Goal: Information Seeking & Learning: Learn about a topic

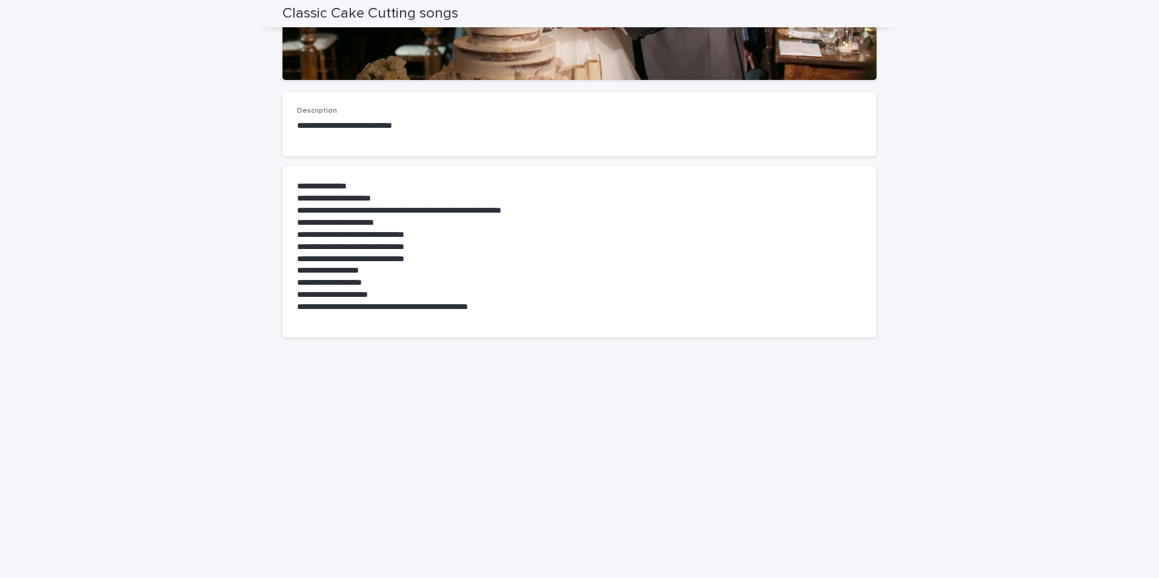
scroll to position [80, 0]
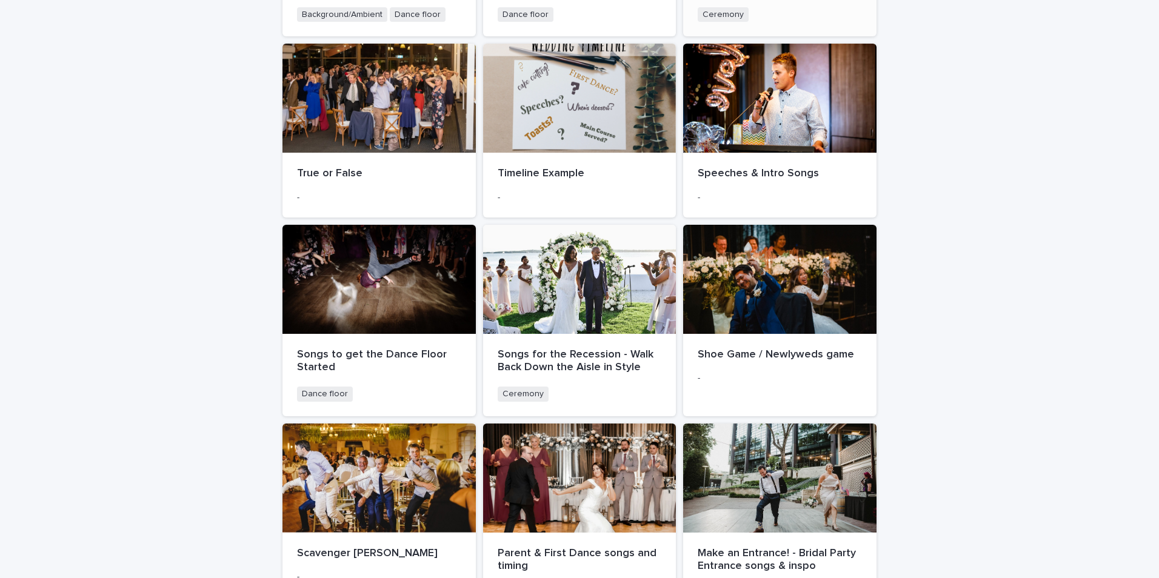
scroll to position [424, 0]
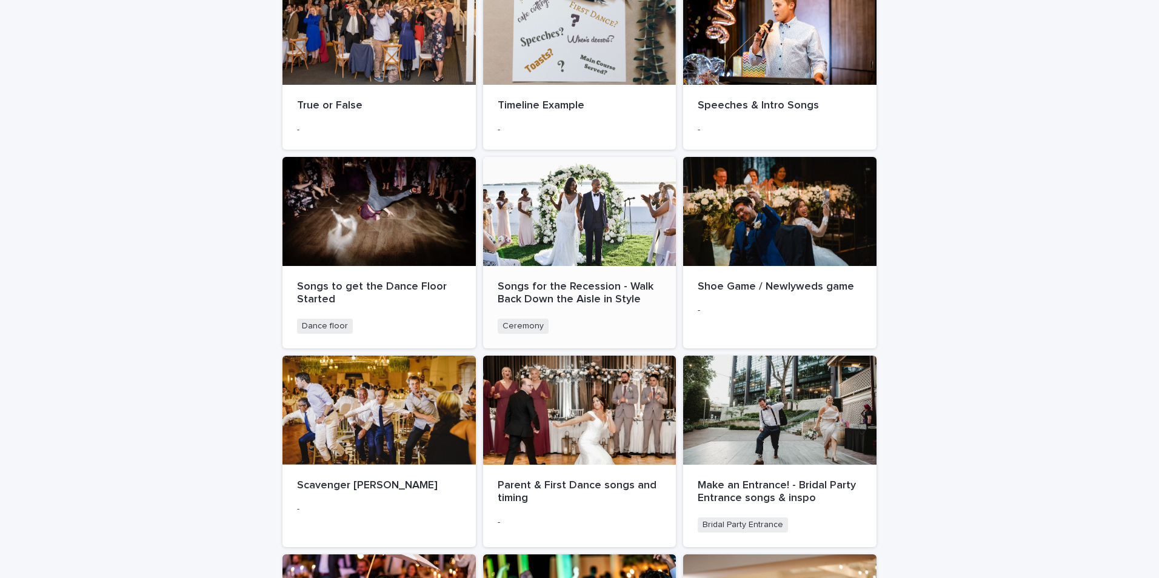
click at [502, 325] on span "Ceremony" at bounding box center [523, 326] width 51 height 15
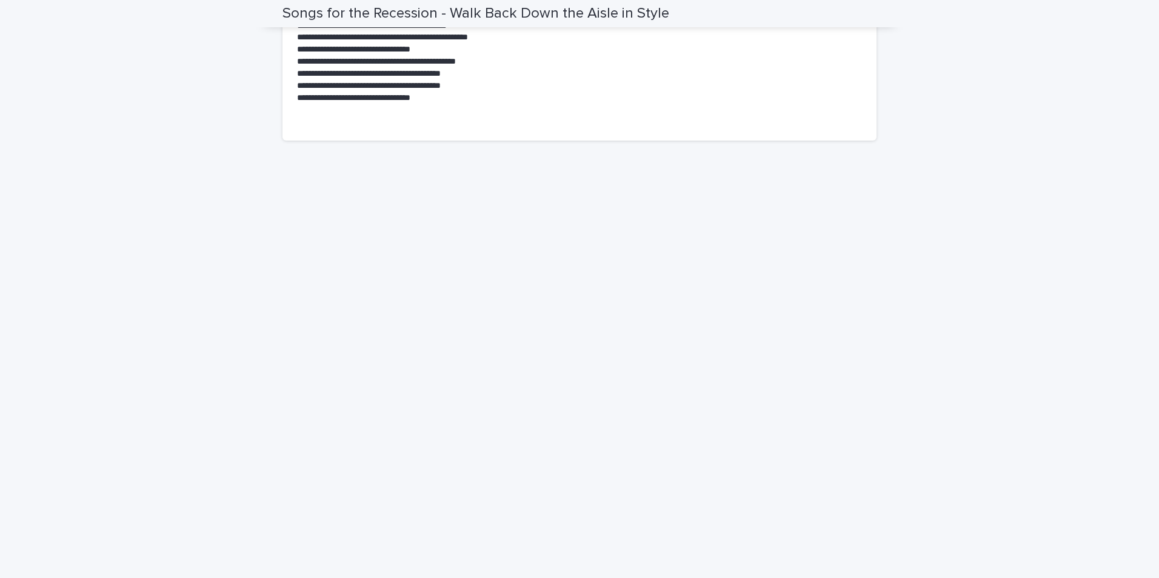
scroll to position [636, 0]
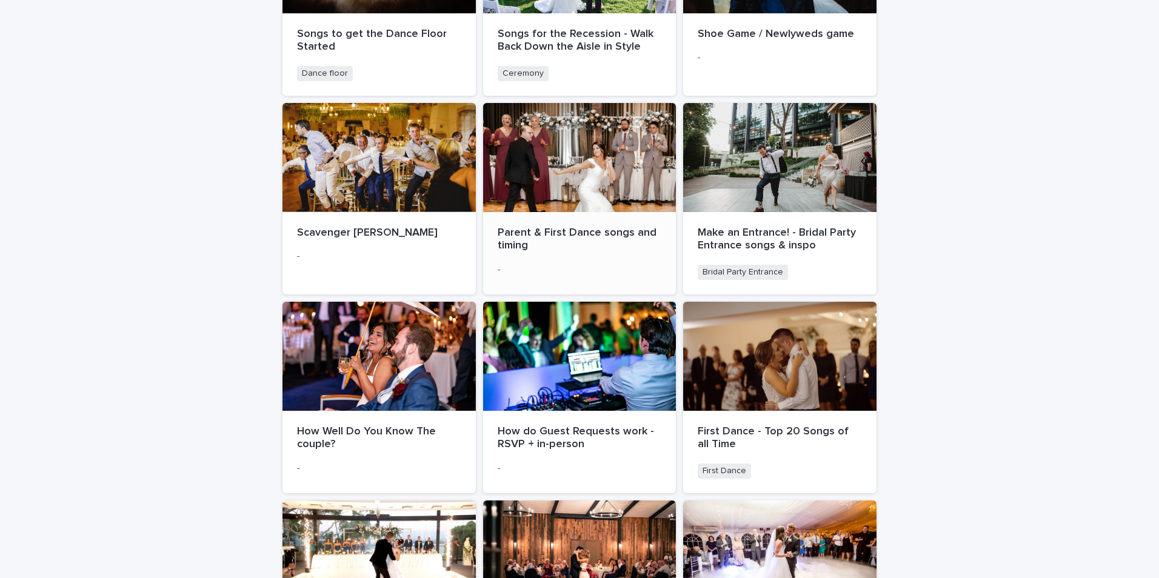
scroll to position [667, 0]
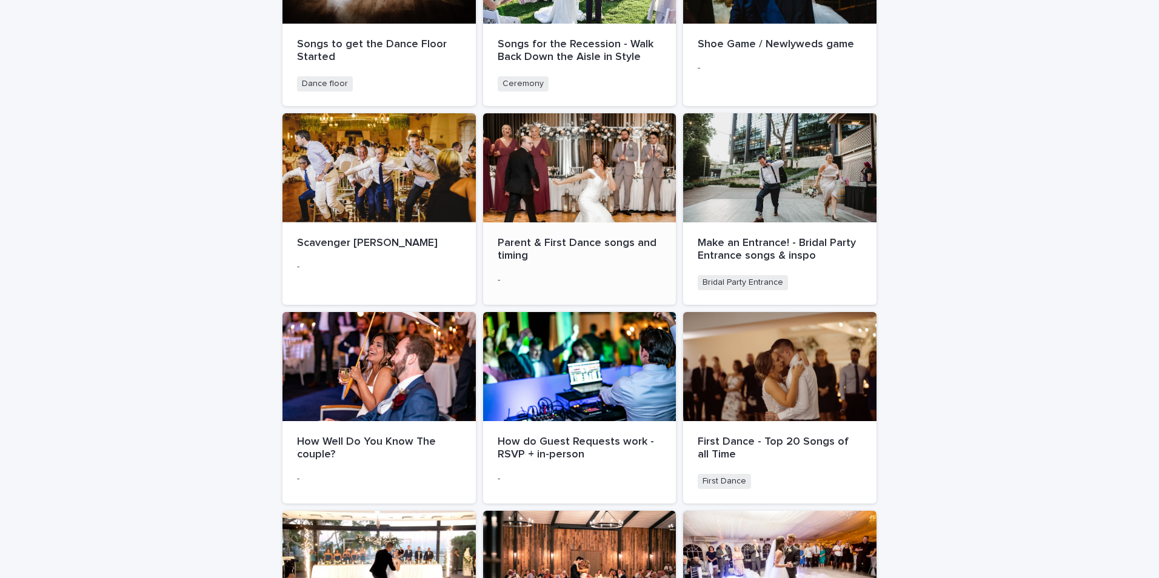
click at [545, 185] on div at bounding box center [579, 167] width 193 height 109
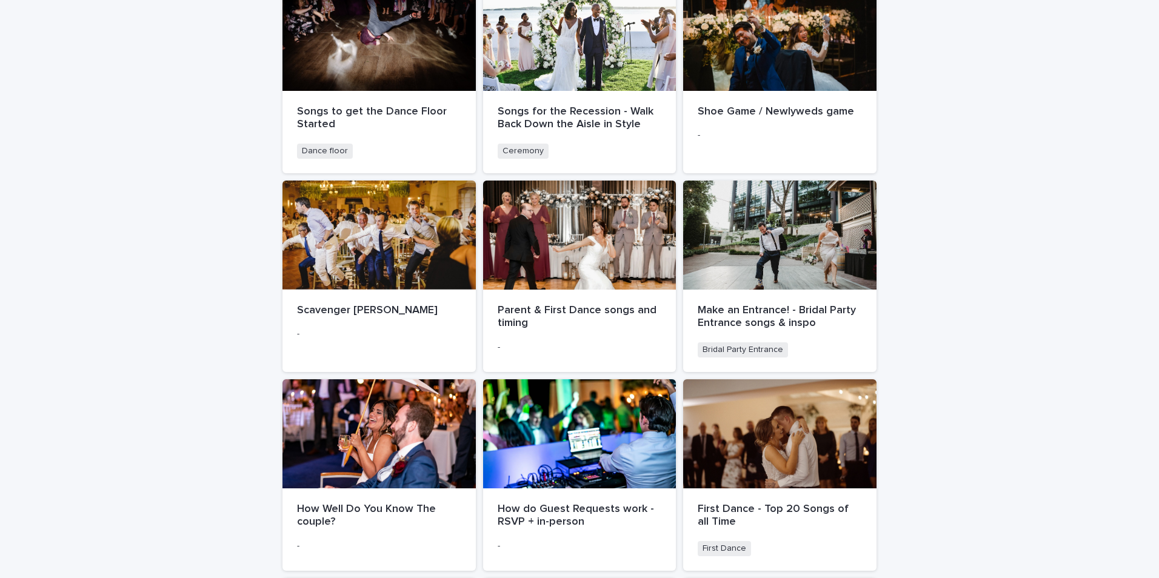
scroll to position [606, 0]
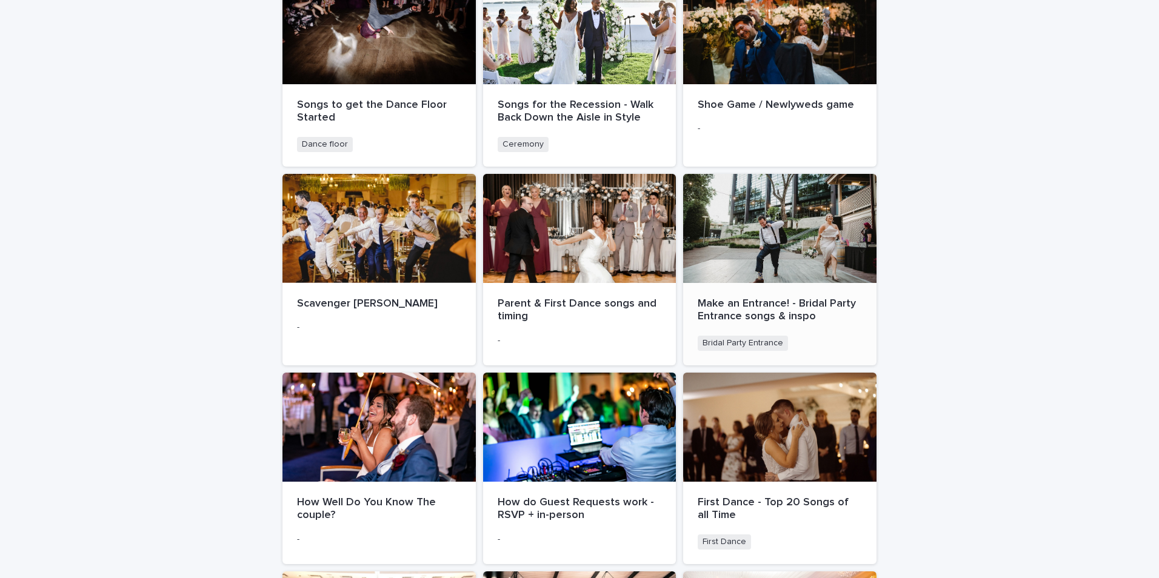
click at [721, 315] on p "Make an Entrance! - Bridal Party Entrance songs & inspo" at bounding box center [780, 311] width 164 height 26
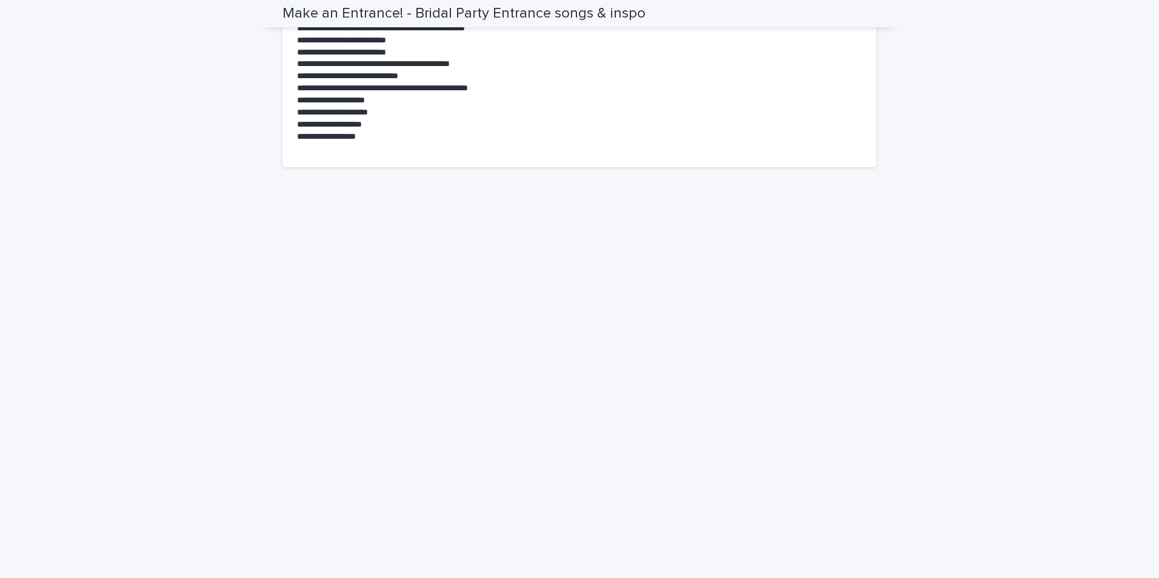
scroll to position [1024, 0]
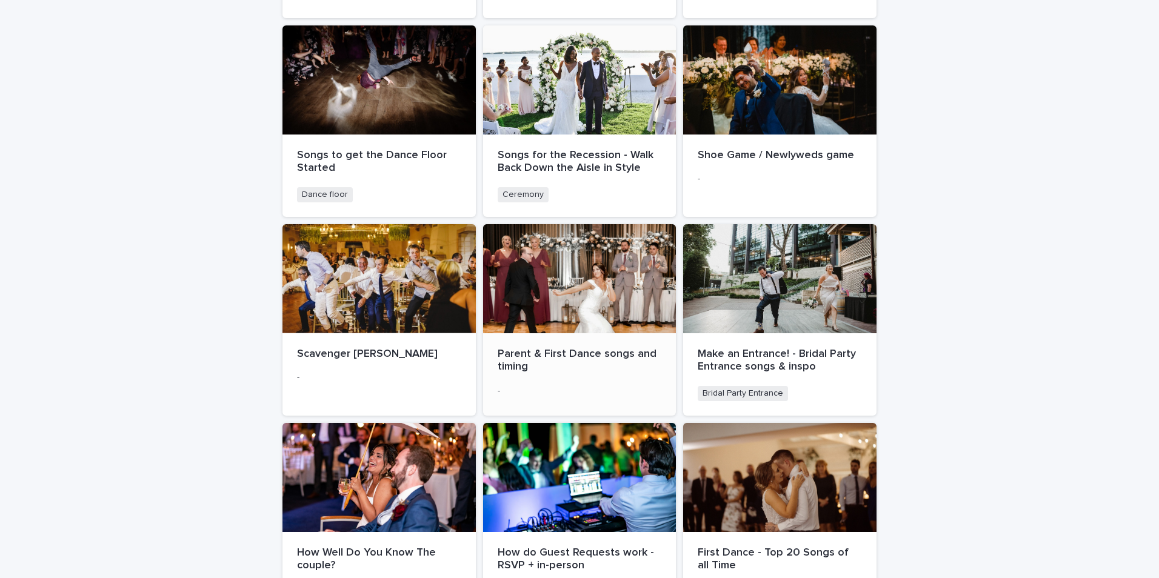
scroll to position [606, 0]
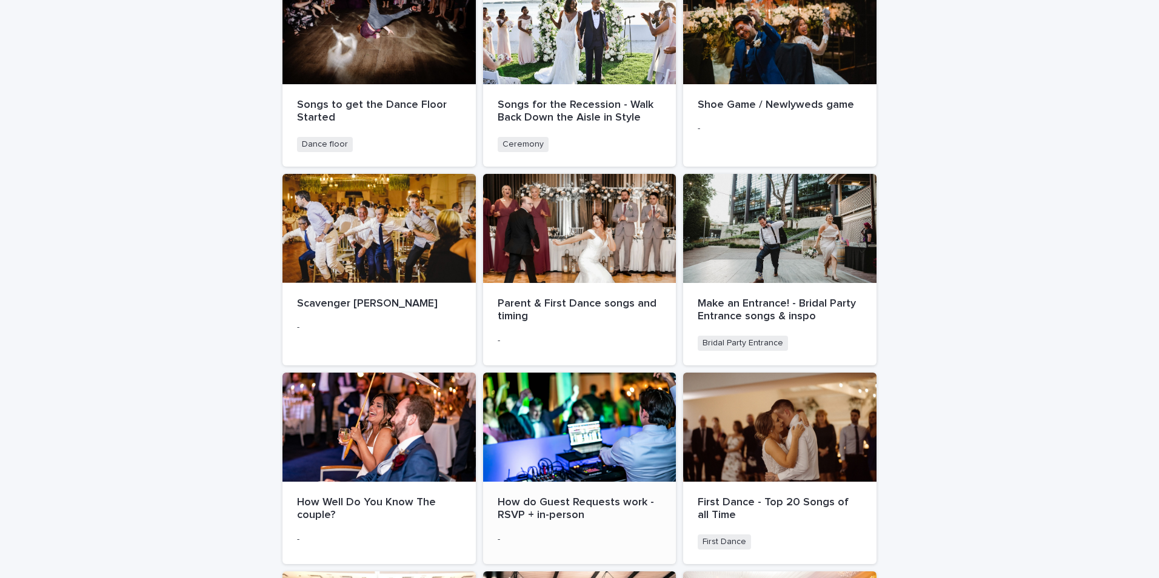
click at [598, 499] on p "How do Guest Requests work - RSVP + in-person" at bounding box center [580, 509] width 164 height 26
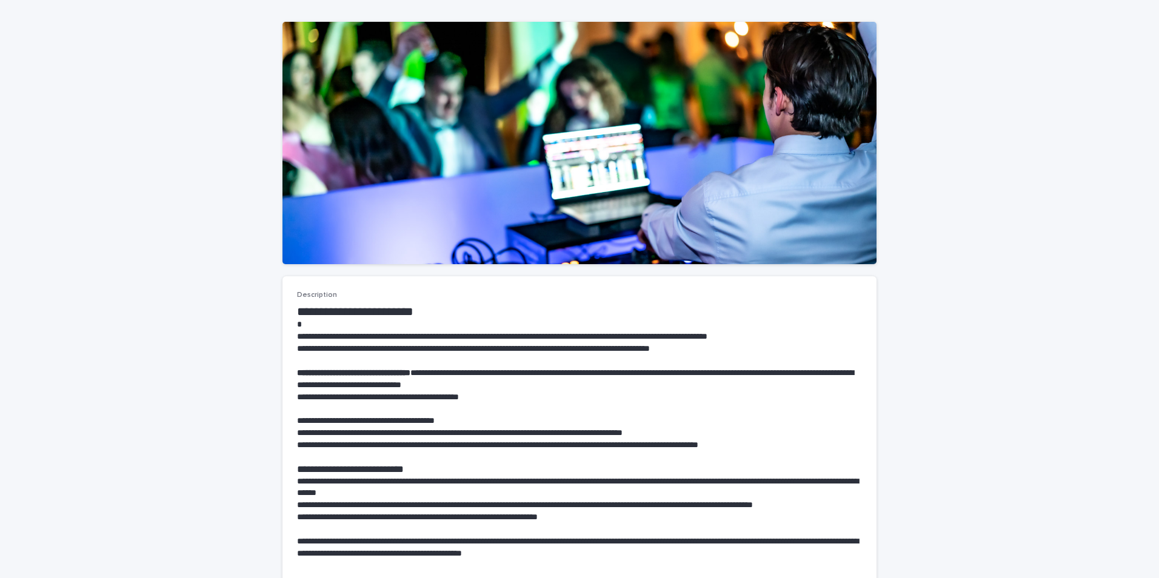
scroll to position [121, 0]
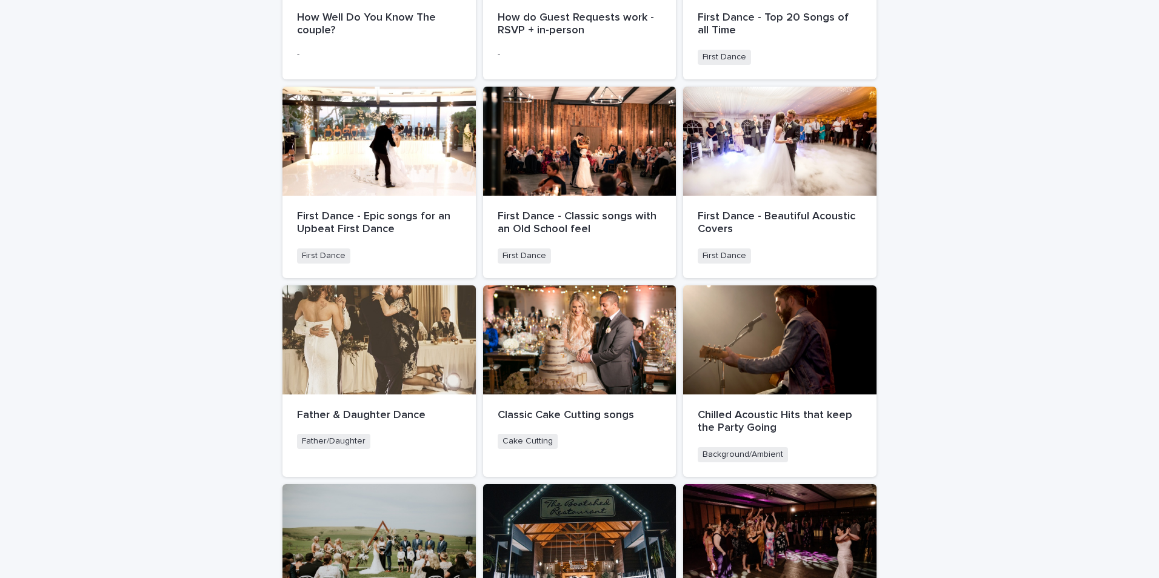
scroll to position [1212, 0]
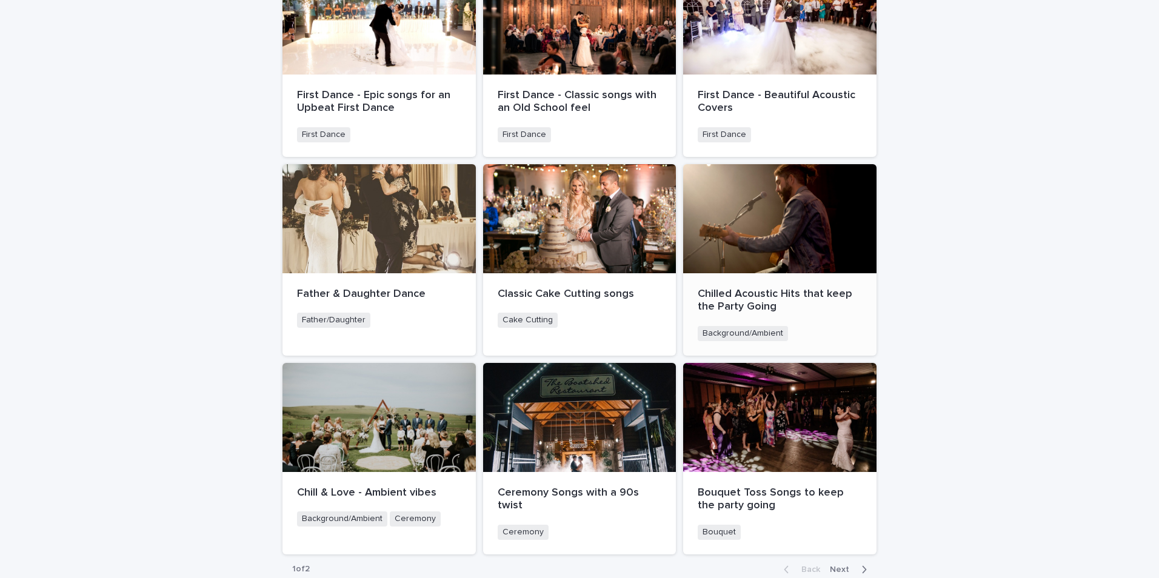
click at [732, 303] on p "Chilled Acoustic Hits that keep the Party Going" at bounding box center [780, 301] width 164 height 26
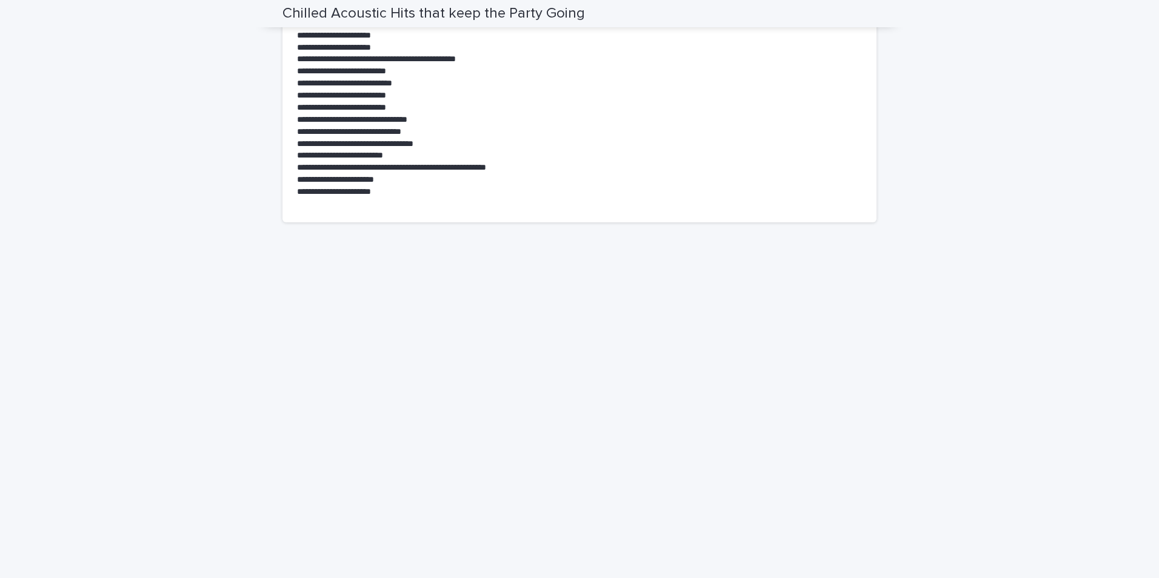
scroll to position [601, 0]
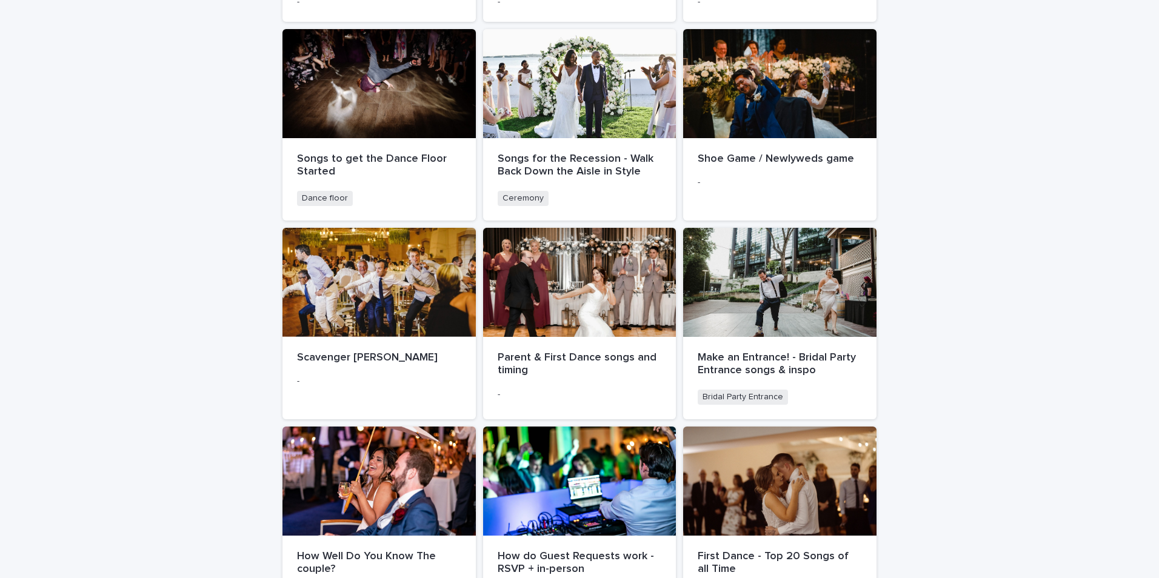
scroll to position [606, 0]
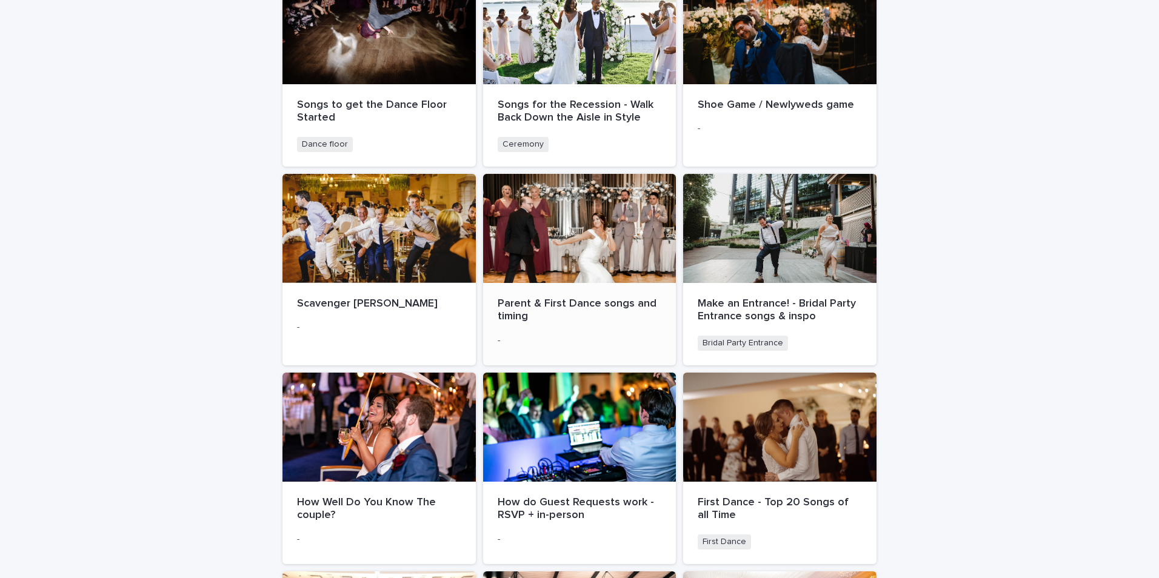
click at [589, 304] on p "Parent & First Dance songs and timing" at bounding box center [580, 311] width 164 height 26
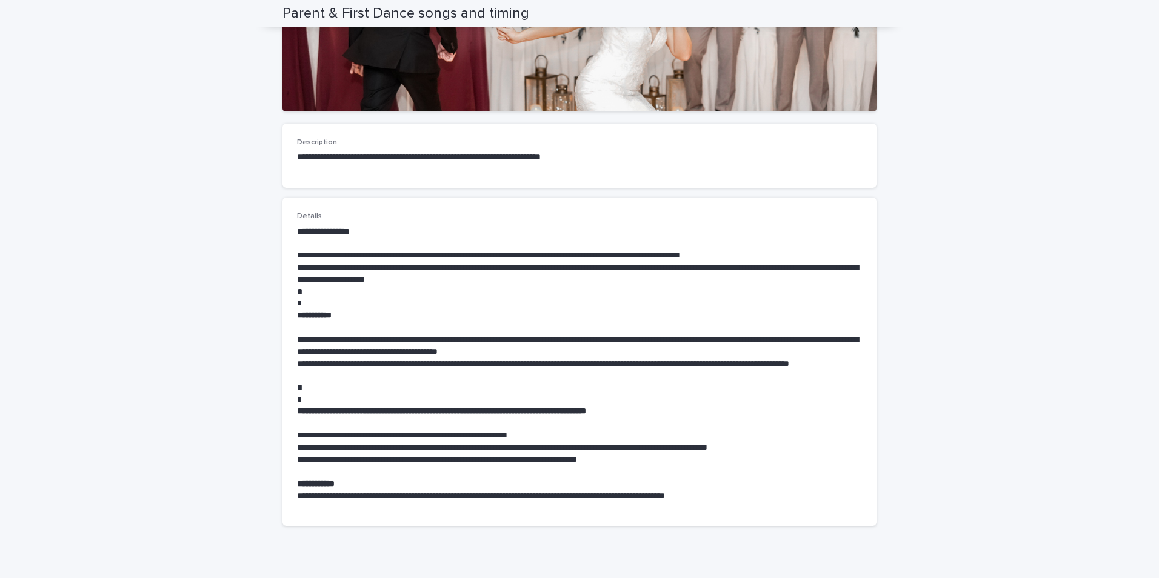
scroll to position [298, 0]
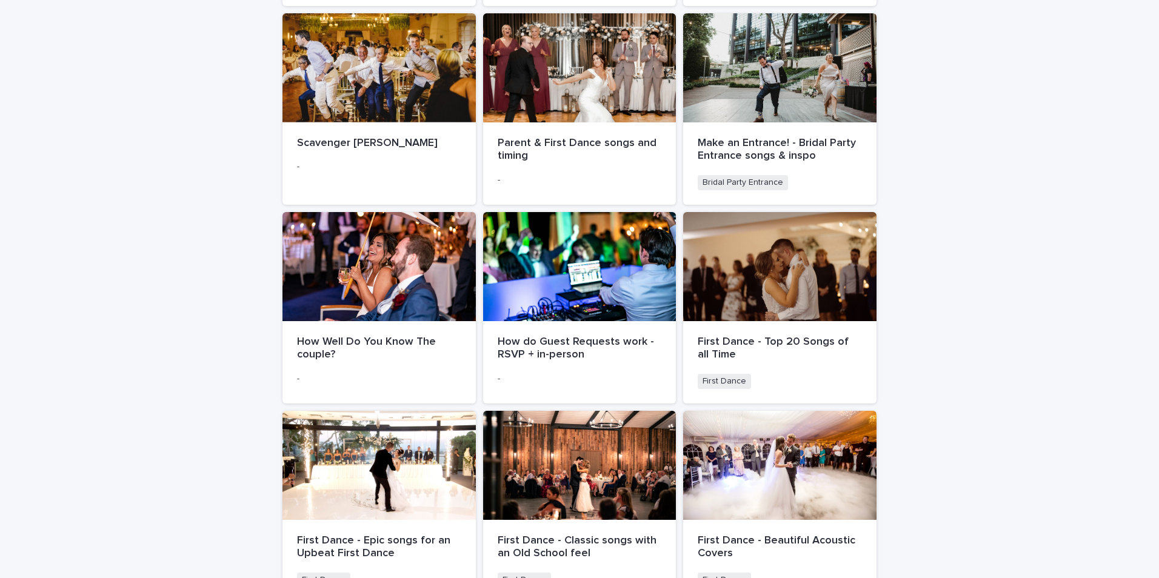
scroll to position [848, 0]
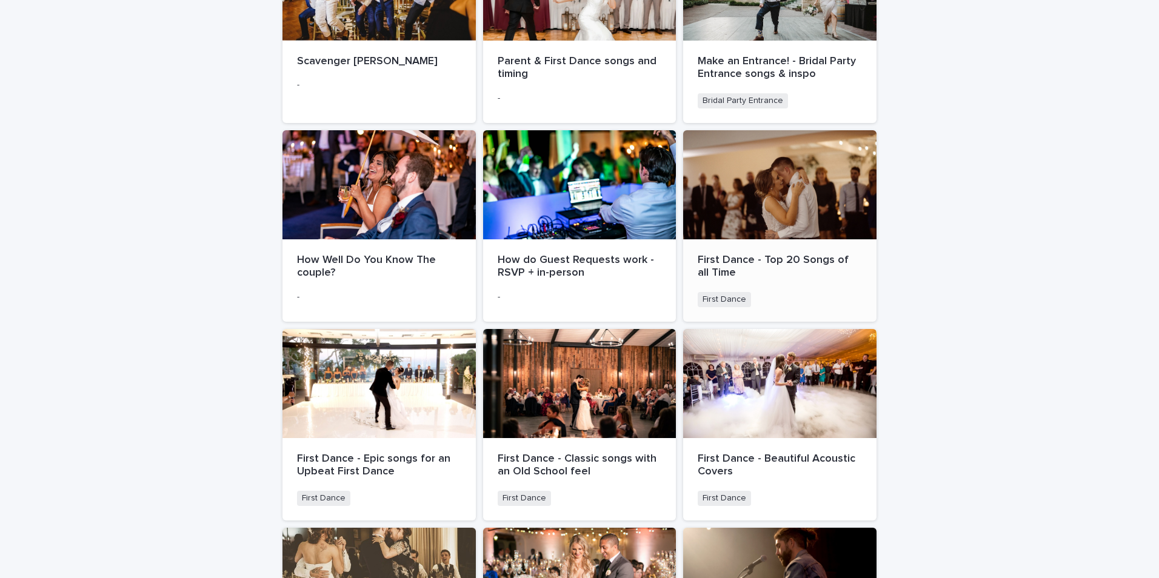
click at [759, 256] on p "First Dance - Top 20 Songs of all Time" at bounding box center [780, 267] width 164 height 26
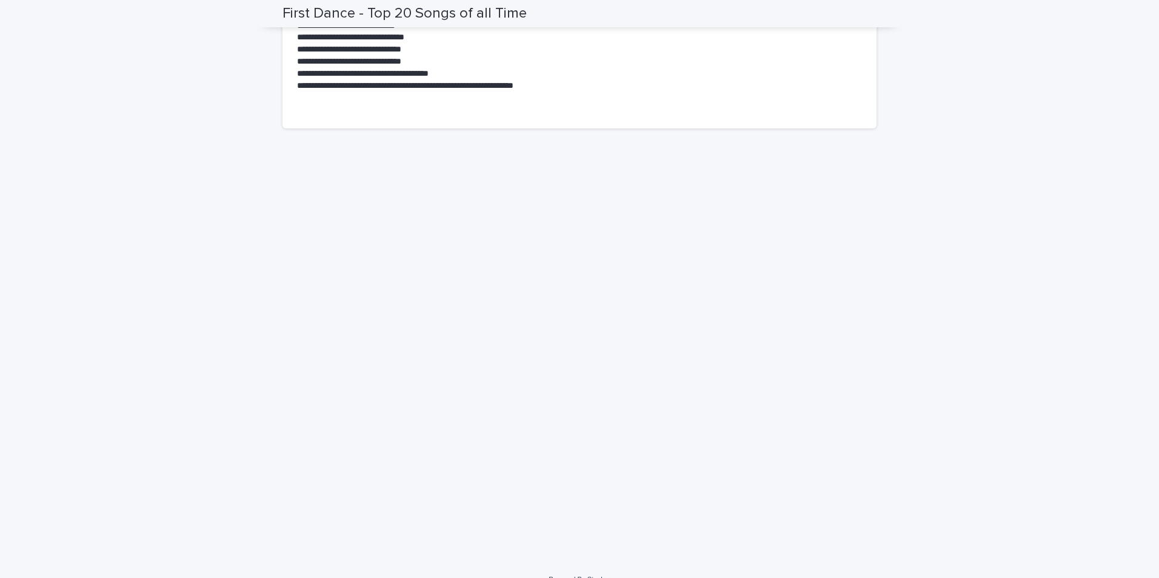
scroll to position [624, 0]
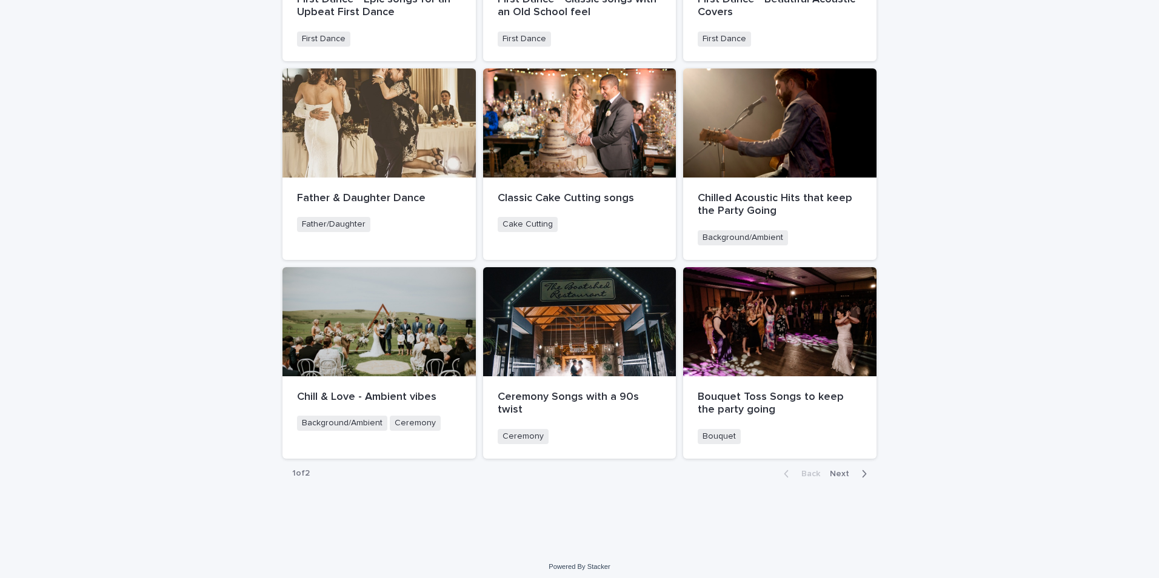
scroll to position [1313, 0]
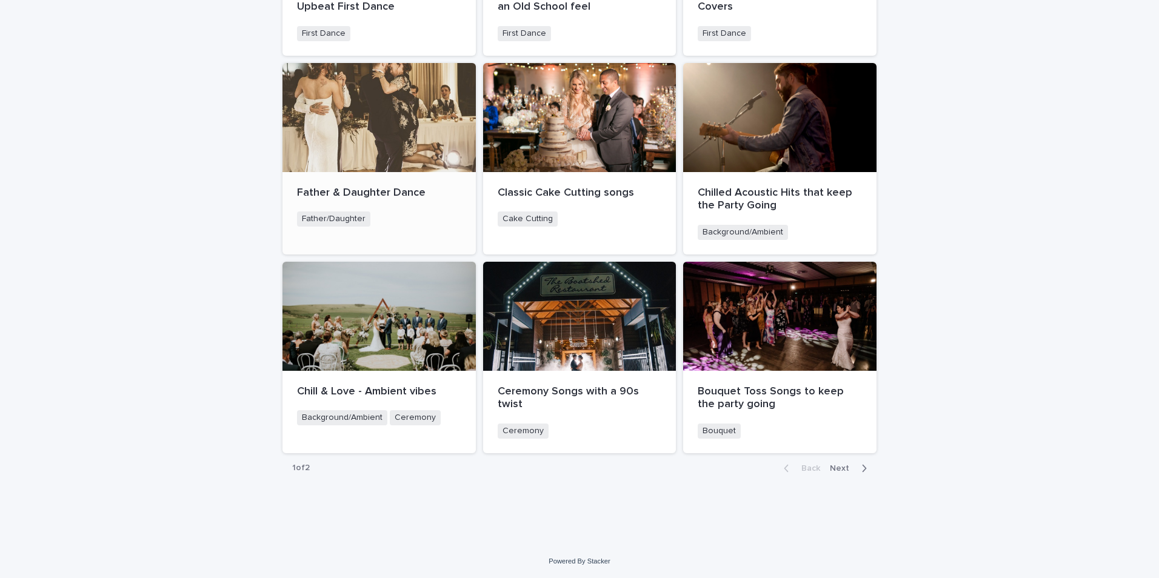
click at [368, 149] on div at bounding box center [378, 117] width 193 height 109
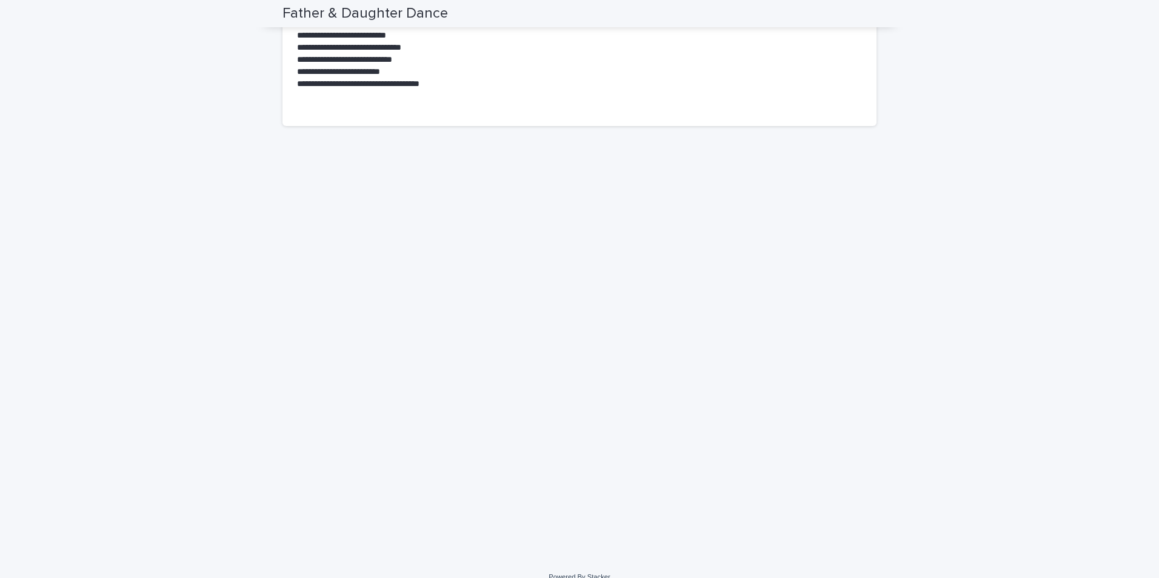
scroll to position [456, 0]
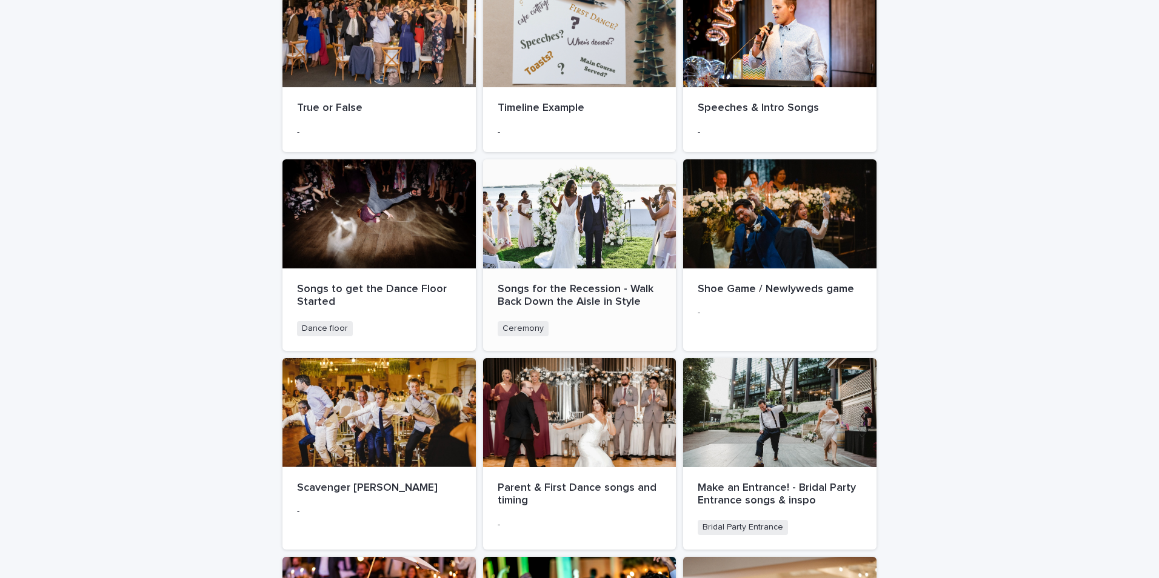
scroll to position [424, 0]
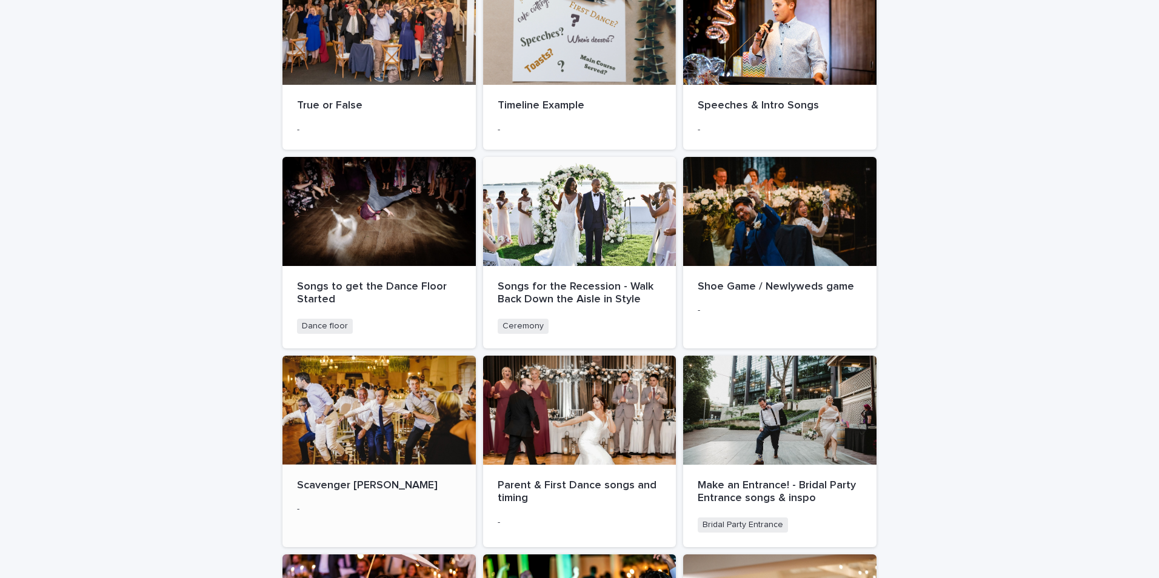
click at [351, 490] on p "Scavenger Hunt" at bounding box center [379, 485] width 164 height 13
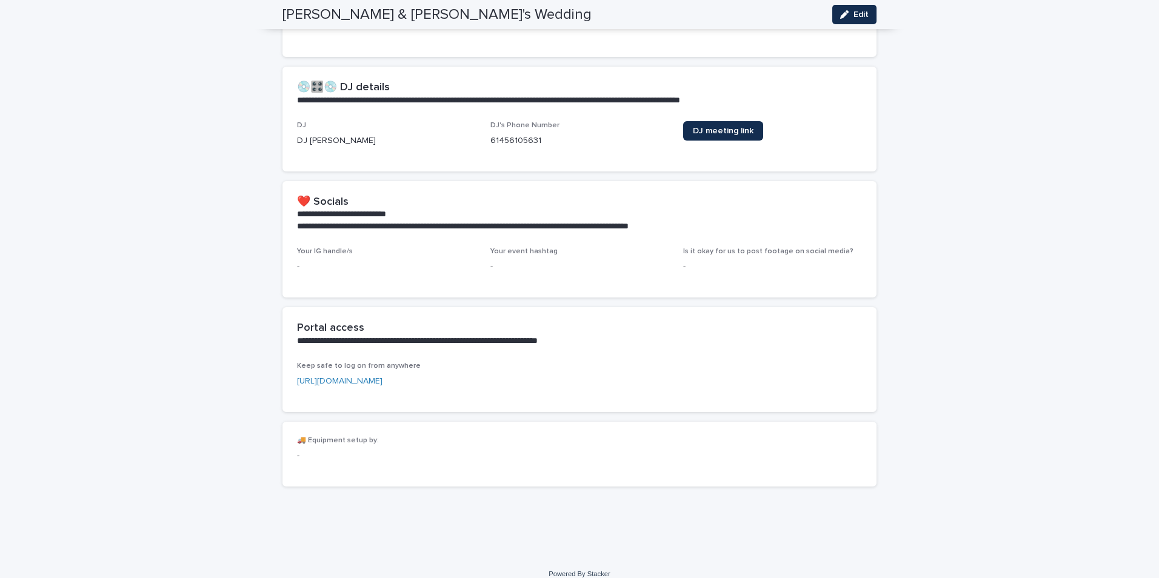
scroll to position [779, 0]
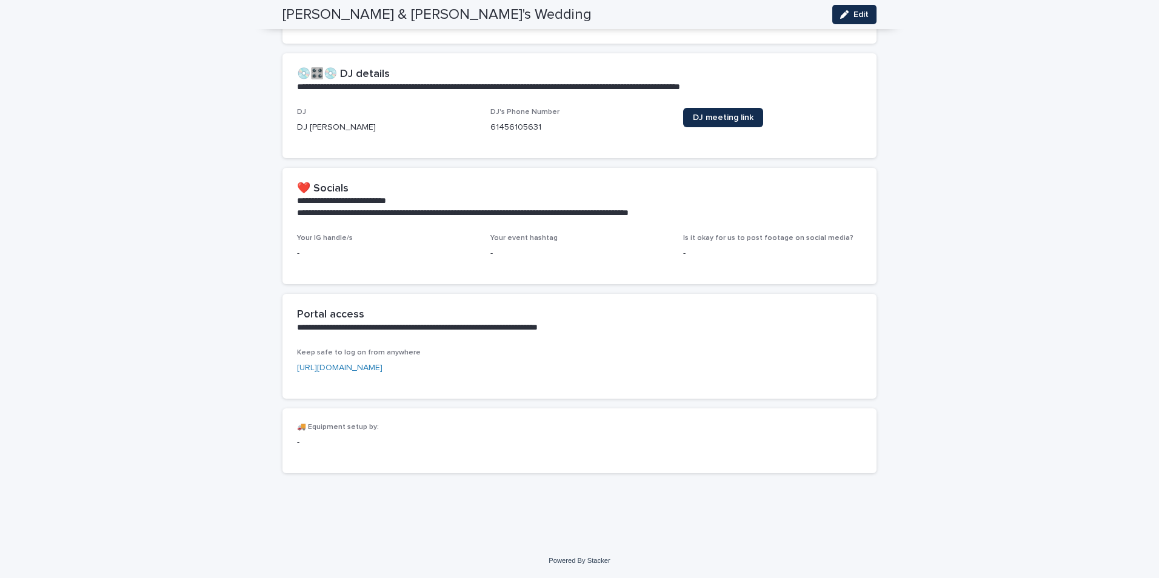
click at [382, 368] on link "https://completedj.airportal.app/login?api_token=70eebf9d-1668-4be0-88fe-3556ff…" at bounding box center [339, 368] width 85 height 8
